Goal: Navigation & Orientation: Find specific page/section

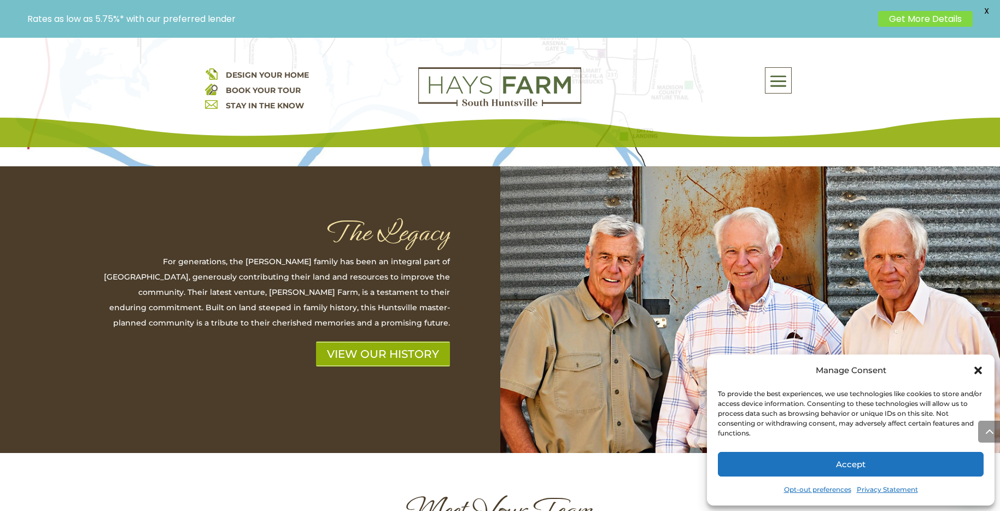
scroll to position [2845, 0]
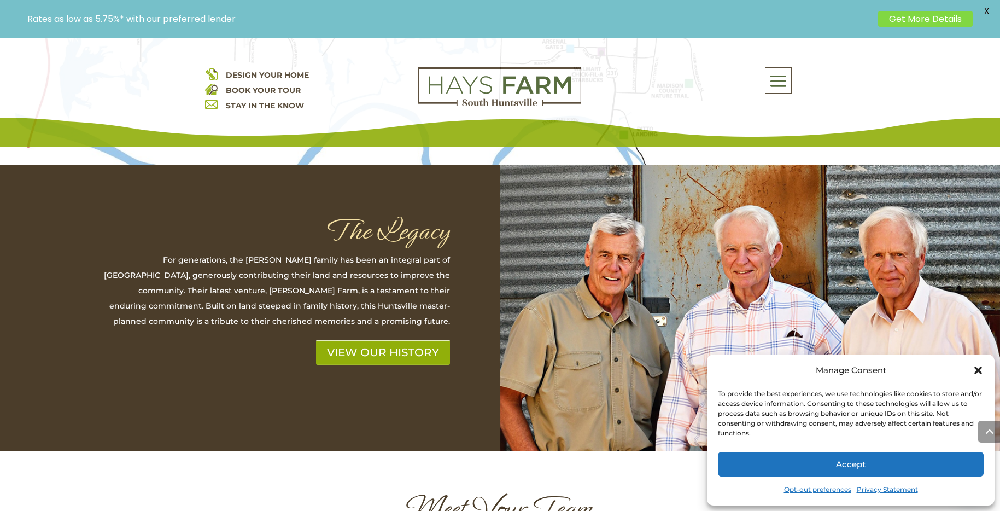
click at [783, 82] on span at bounding box center [779, 81] width 26 height 25
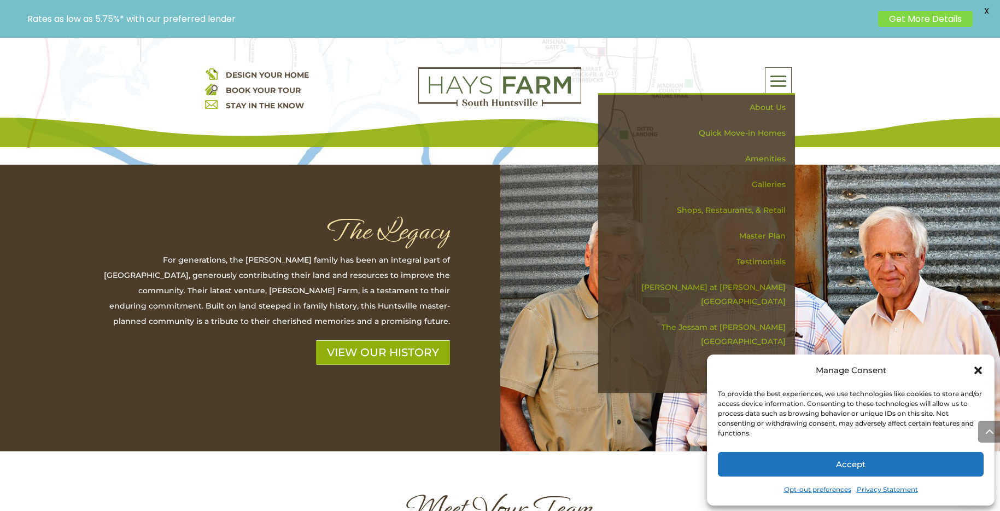
click at [720, 73] on div "About Us Quick Move-in Homes Amenities Galleries Shops, Restaurants, & Retail M…" at bounding box center [696, 80] width 197 height 26
click at [435, 415] on div "The Legacy For generations, the Hays family has been an integral part of Huntsv…" at bounding box center [500, 322] width 1000 height 316
click at [467, 424] on div "The Legacy For generations, the Hays family has been an integral part of Huntsv…" at bounding box center [500, 322] width 1000 height 316
click at [977, 370] on icon "Close dialog" at bounding box center [979, 370] width 8 height 8
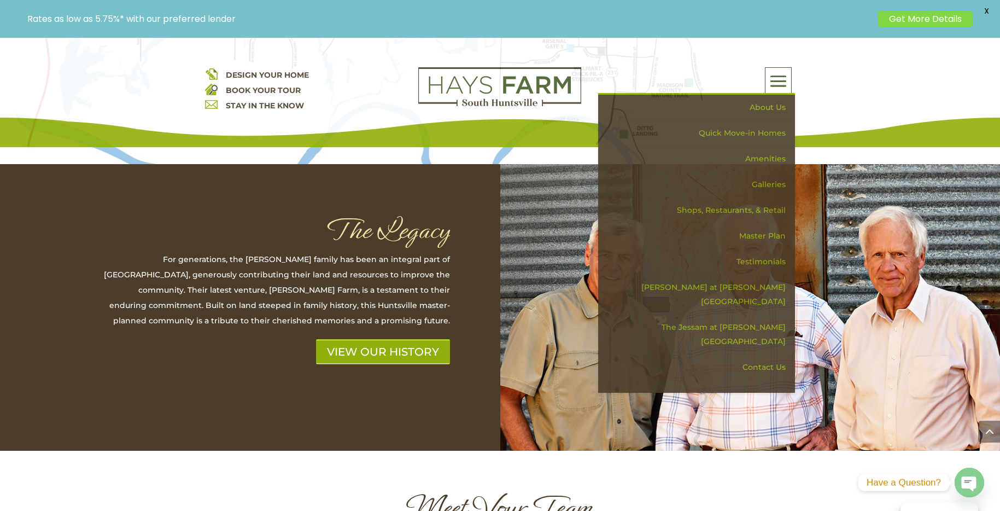
click at [647, 480] on div "Meet Your Team" at bounding box center [500, 504] width 591 height 49
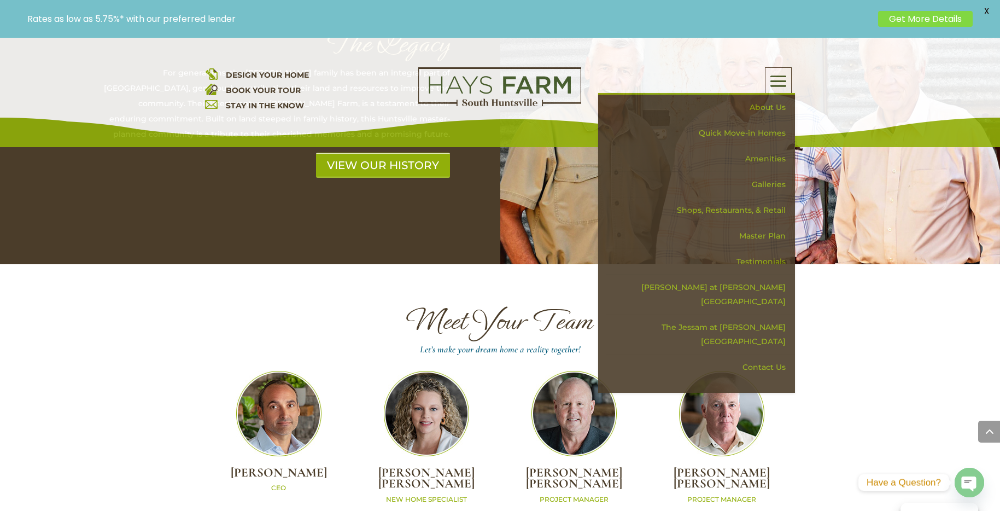
scroll to position [3032, 0]
click at [761, 107] on link "About Us" at bounding box center [700, 108] width 189 height 26
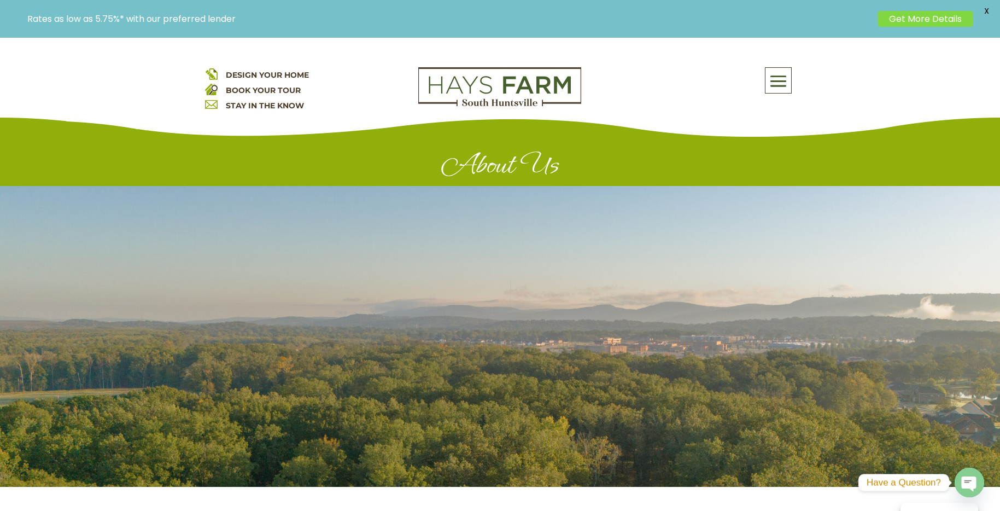
click at [779, 77] on span at bounding box center [779, 81] width 26 height 25
